Goal: Browse casually

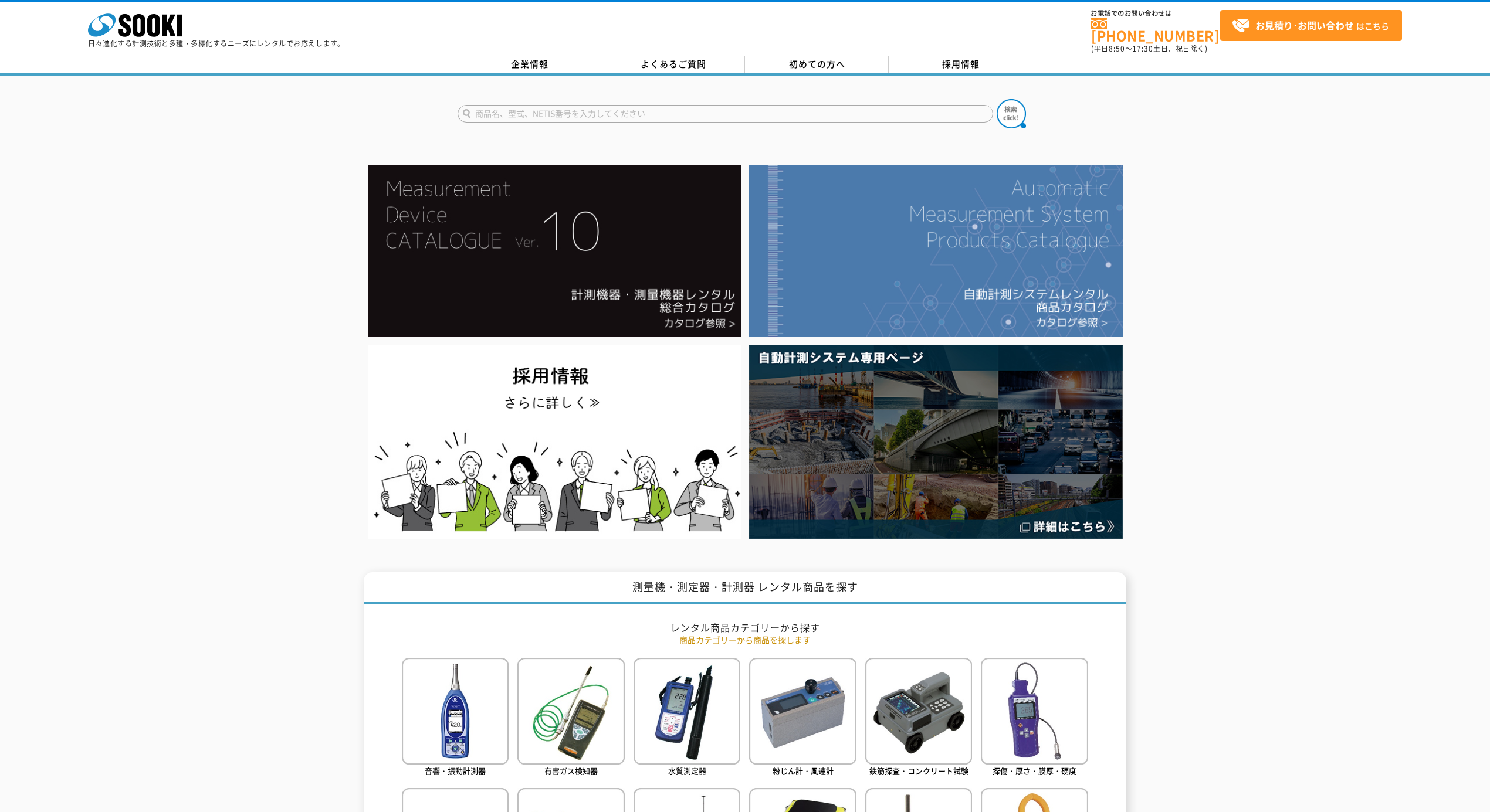
click at [927, 249] on img at bounding box center [935, 251] width 374 height 172
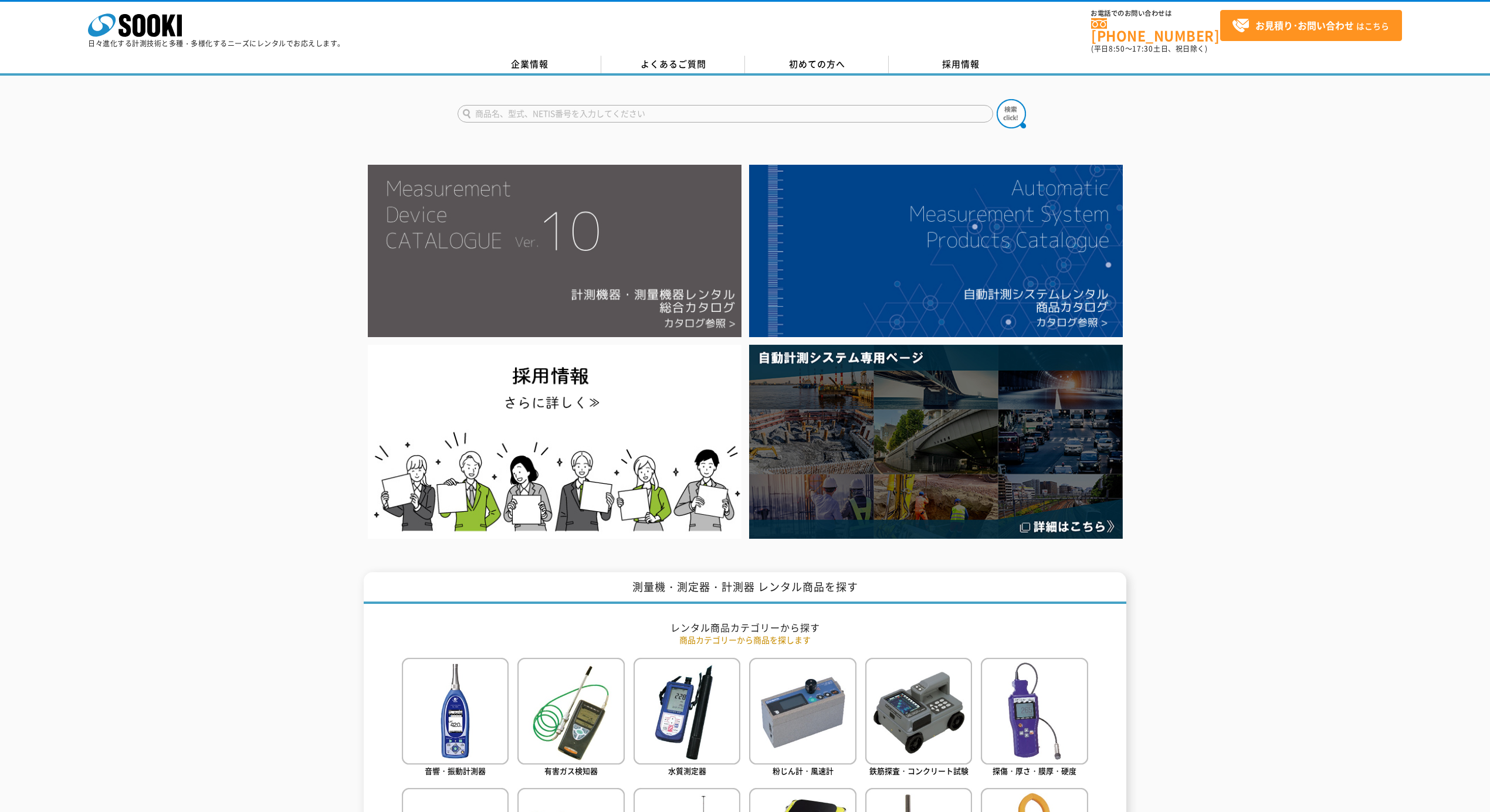
click at [603, 240] on img at bounding box center [555, 251] width 374 height 172
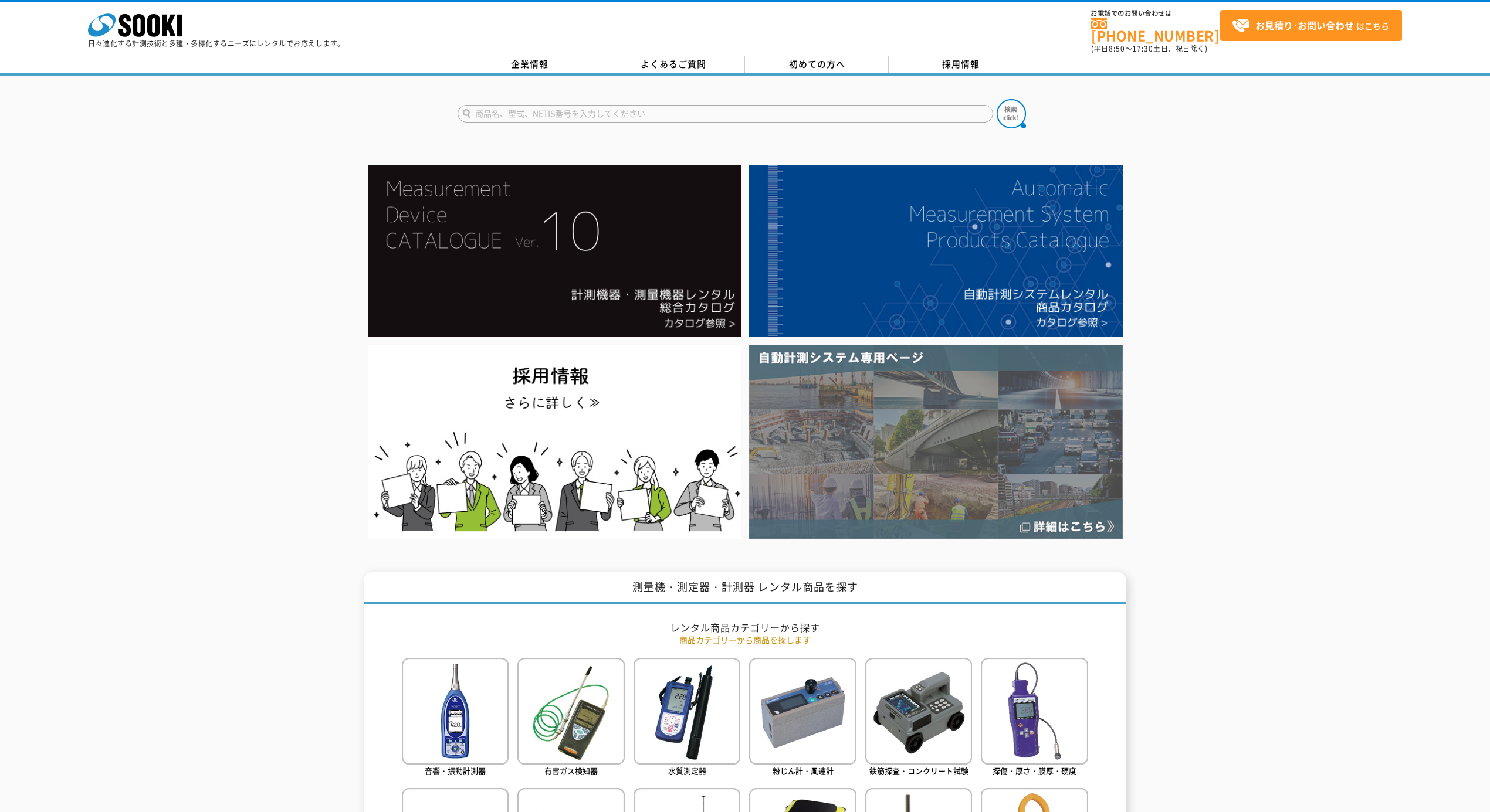
click at [933, 431] on img at bounding box center [935, 441] width 374 height 194
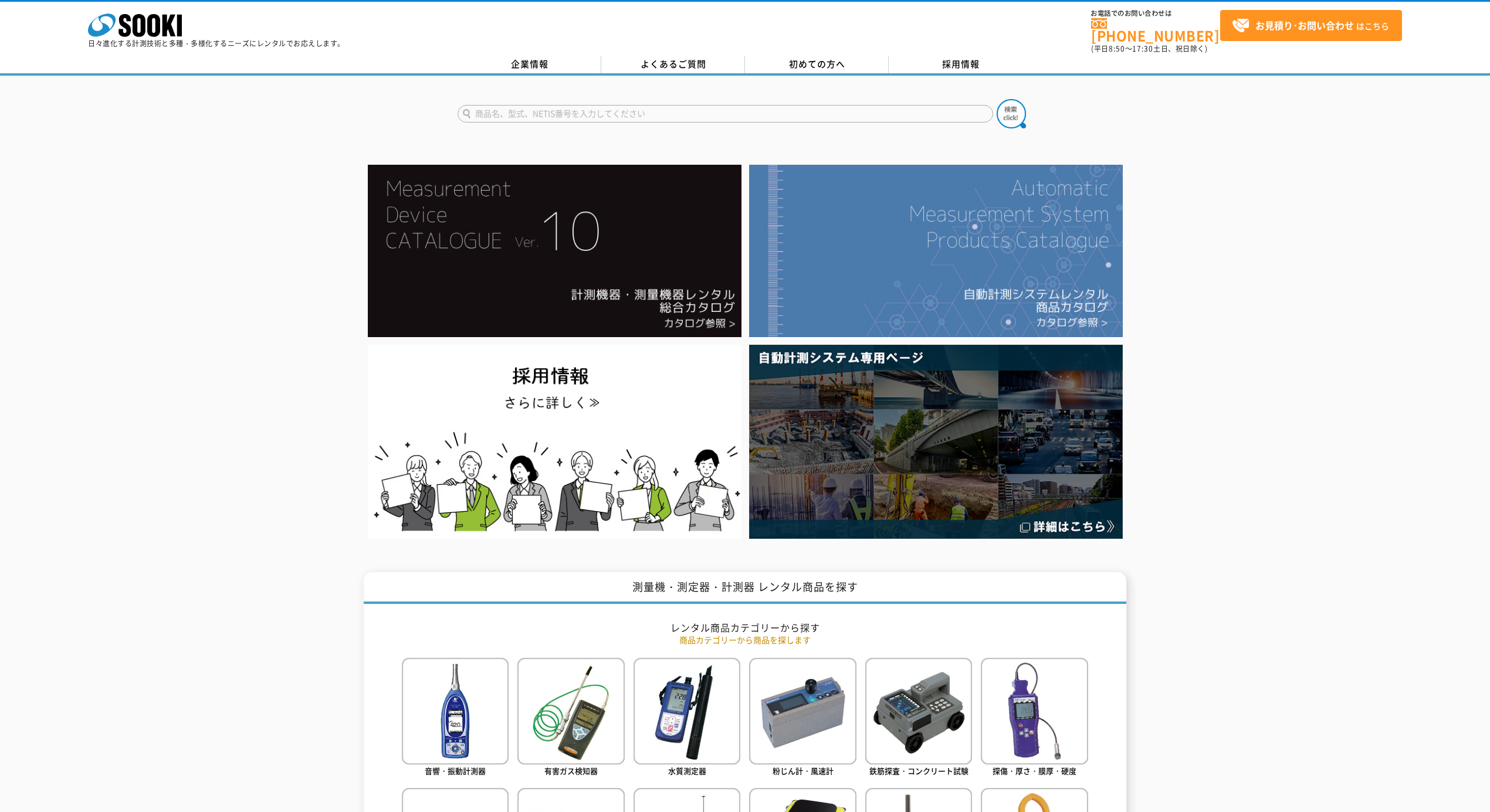
click at [967, 286] on img at bounding box center [935, 251] width 374 height 172
click at [890, 183] on img at bounding box center [935, 251] width 374 height 172
